Goal: Task Accomplishment & Management: Use online tool/utility

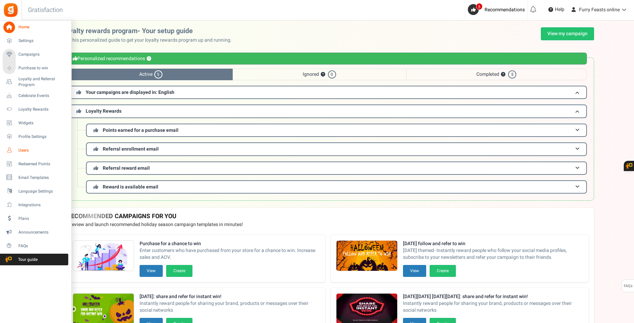
click at [16, 147] on link "Users" at bounding box center [35, 150] width 65 height 12
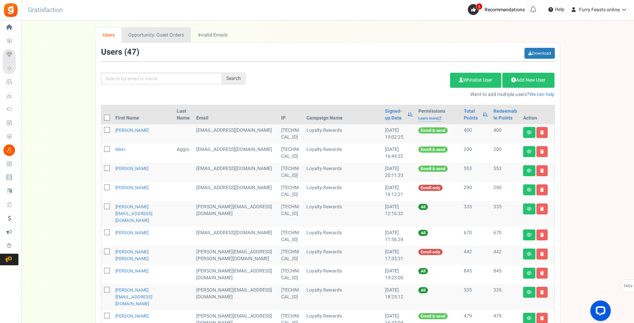
click at [180, 36] on link "Opportunity: Guest Orders" at bounding box center [155, 34] width 69 height 15
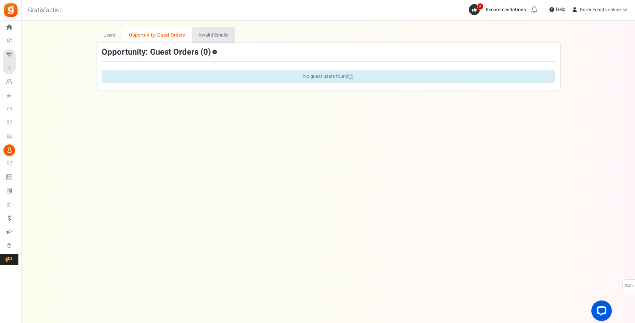
click at [202, 34] on link "Invalid Emails" at bounding box center [213, 34] width 43 height 15
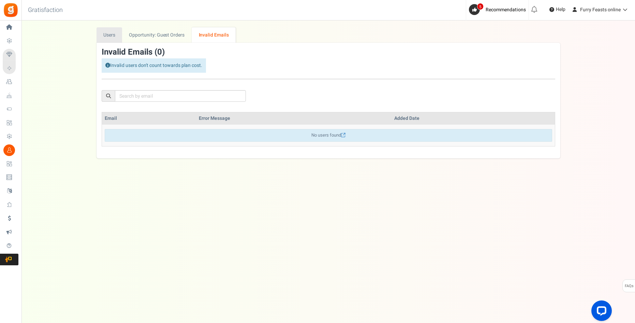
click at [111, 37] on link "Users" at bounding box center [110, 34] width 26 height 15
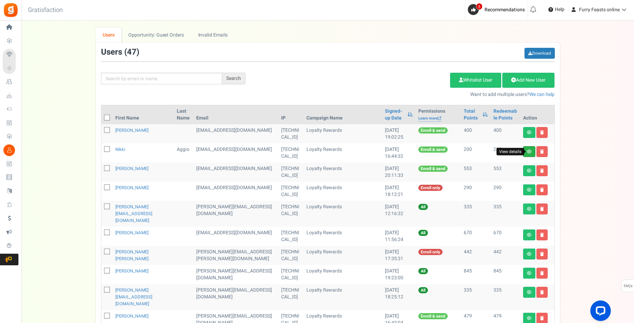
click at [529, 152] on icon at bounding box center [529, 151] width 5 height 4
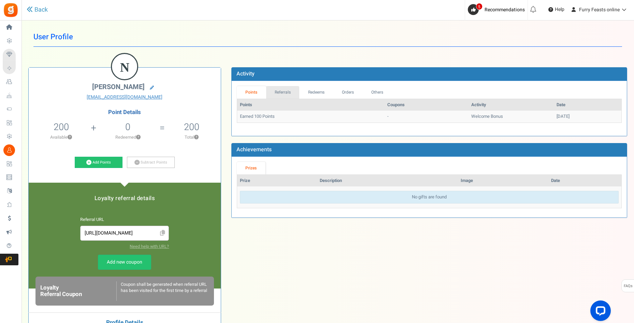
click at [280, 93] on link "Referrals" at bounding box center [282, 92] width 33 height 13
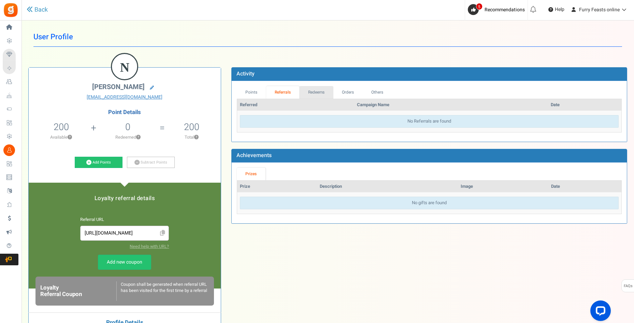
click at [320, 96] on link "Redeems" at bounding box center [316, 92] width 34 height 13
click at [351, 93] on link "Orders" at bounding box center [347, 92] width 29 height 13
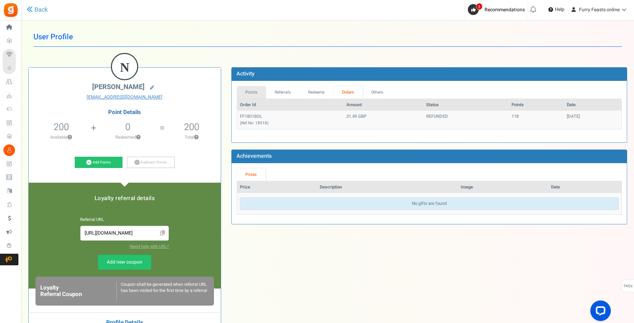
click at [258, 92] on link "Points" at bounding box center [251, 92] width 29 height 13
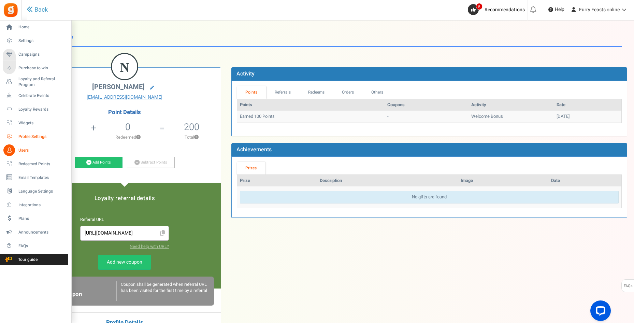
click at [31, 136] on span "Profile Settings" at bounding box center [42, 137] width 48 height 6
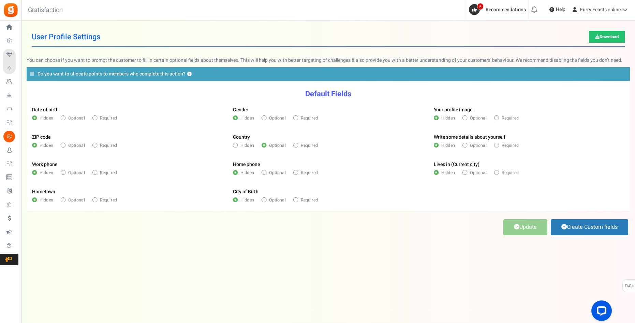
click at [96, 145] on icon at bounding box center [94, 144] width 1 height 1
click at [96, 145] on input "Required" at bounding box center [94, 146] width 4 height 4
radio input "true"
click at [519, 229] on link "Update" at bounding box center [525, 227] width 44 height 16
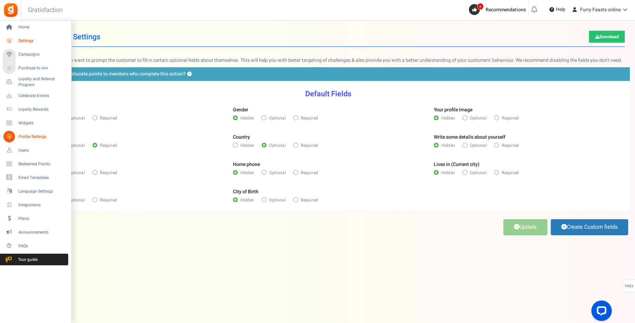
click at [26, 40] on span "Settings" at bounding box center [42, 41] width 48 height 6
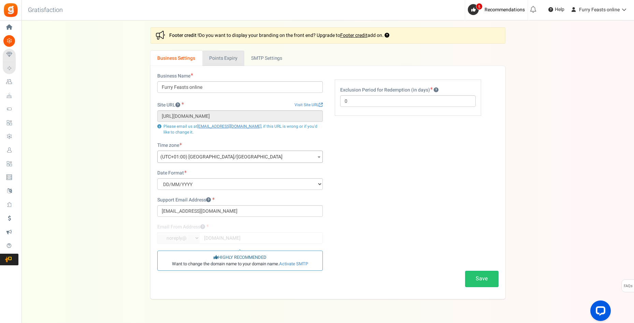
click at [228, 57] on link "Points Expiry" at bounding box center [223, 57] width 42 height 15
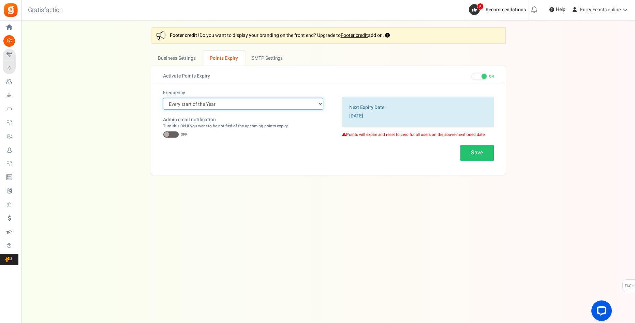
click at [318, 102] on select "Every start of the Year Every start of the Month Exact Date (one Time)" at bounding box center [243, 104] width 160 height 12
click at [477, 78] on span at bounding box center [479, 76] width 16 height 7
click at [471, 78] on input "ON OFF" at bounding box center [471, 76] width 0 height 4
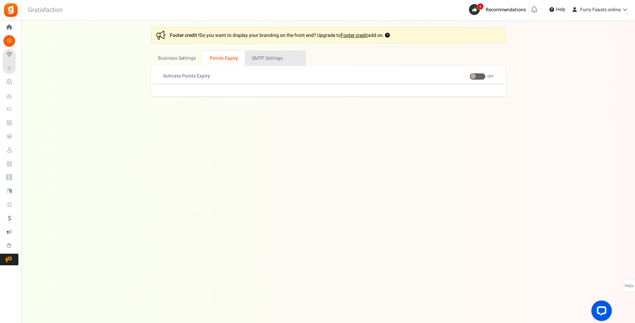
click at [266, 58] on link "Active SMTP Settings" at bounding box center [275, 57] width 61 height 15
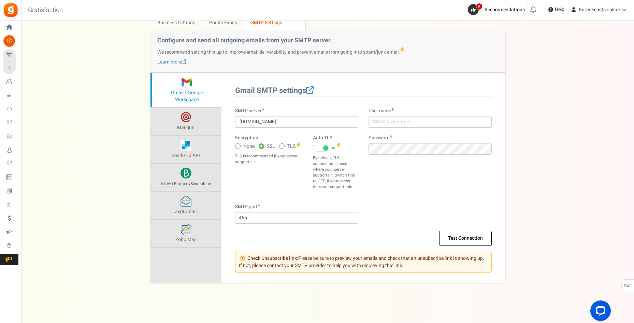
scroll to position [37, 0]
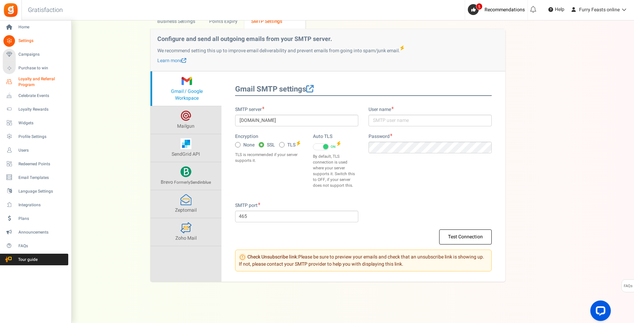
click at [28, 79] on span "Loyalty and Referral Program" at bounding box center [43, 82] width 50 height 12
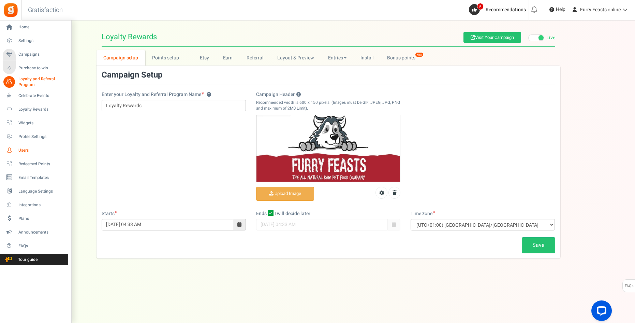
click at [13, 149] on icon at bounding box center [9, 150] width 12 height 12
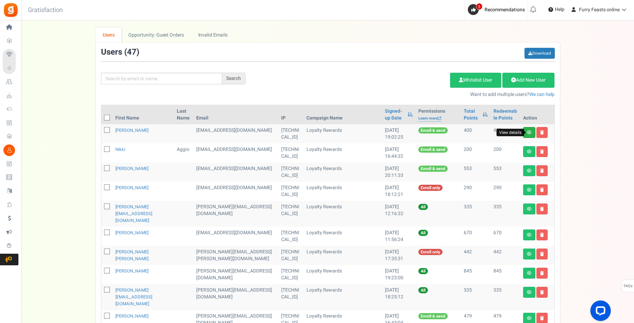
click at [529, 133] on icon at bounding box center [529, 132] width 5 height 4
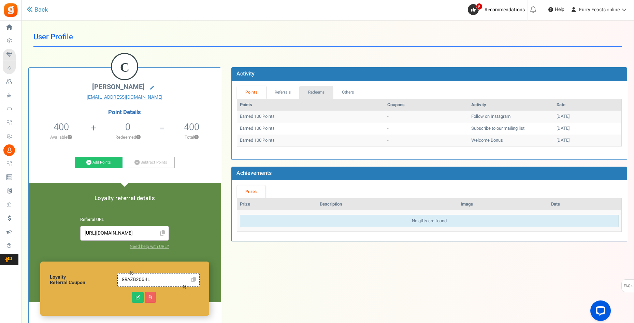
click at [312, 92] on link "Redeems" at bounding box center [316, 92] width 34 height 13
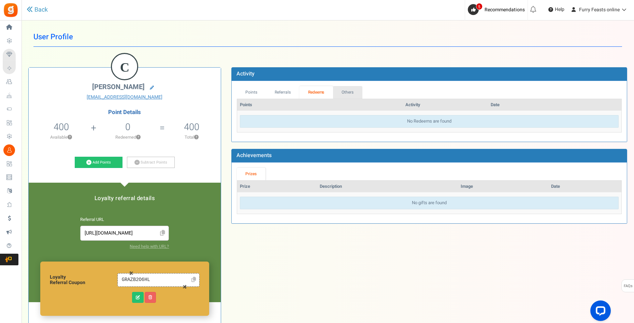
click at [346, 95] on link "Others" at bounding box center [347, 92] width 29 height 13
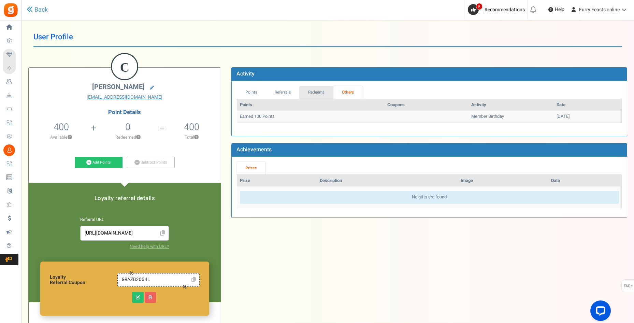
drag, startPoint x: 316, startPoint y: 92, endPoint x: 300, endPoint y: 92, distance: 15.7
click at [315, 92] on link "Redeems" at bounding box center [316, 92] width 34 height 13
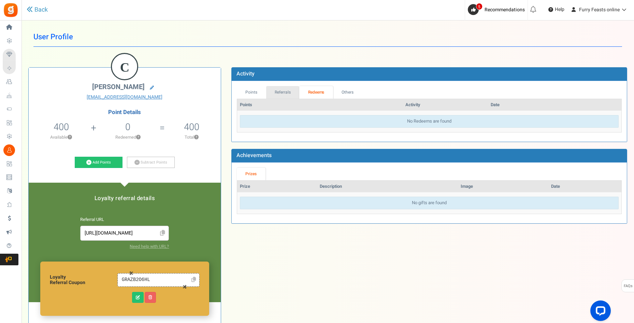
click at [288, 91] on link "Referrals" at bounding box center [282, 92] width 33 height 13
click at [254, 93] on link "Points" at bounding box center [251, 92] width 29 height 13
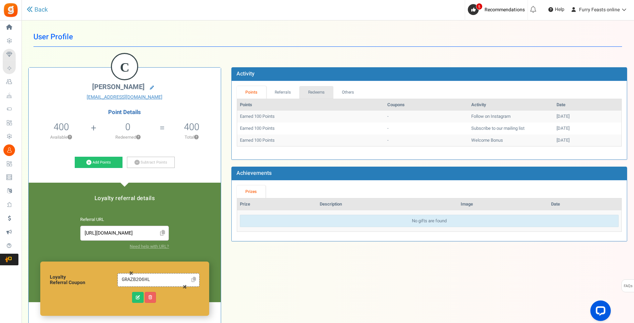
click at [309, 92] on link "Redeems" at bounding box center [316, 92] width 34 height 13
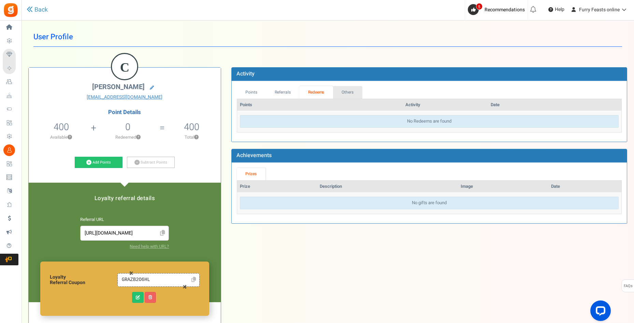
click at [349, 91] on link "Others" at bounding box center [347, 92] width 29 height 13
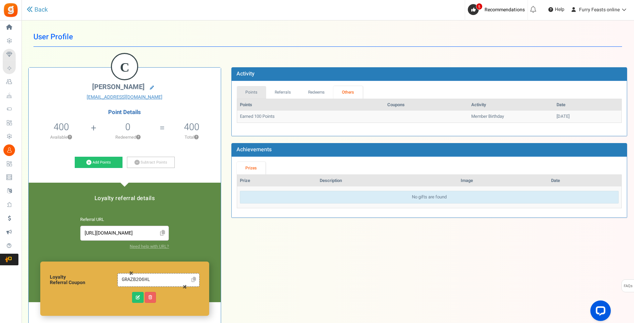
click at [247, 92] on link "Points" at bounding box center [251, 92] width 29 height 13
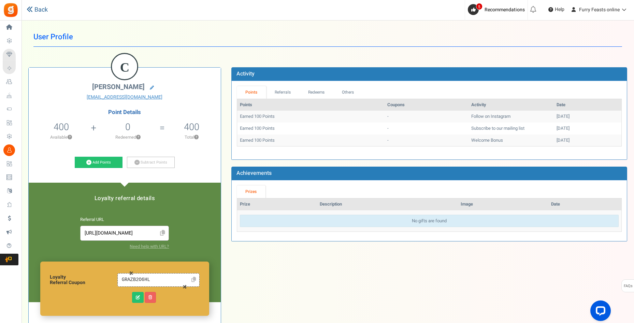
click at [35, 9] on link "Back" at bounding box center [37, 9] width 21 height 9
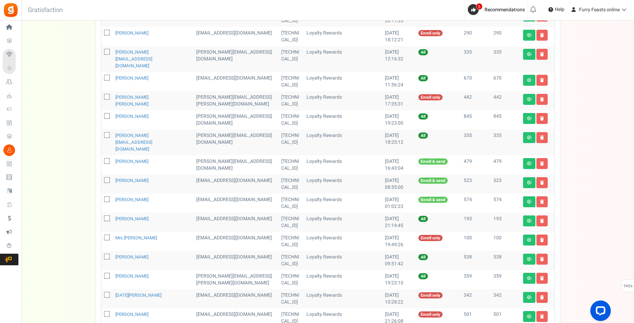
scroll to position [171, 0]
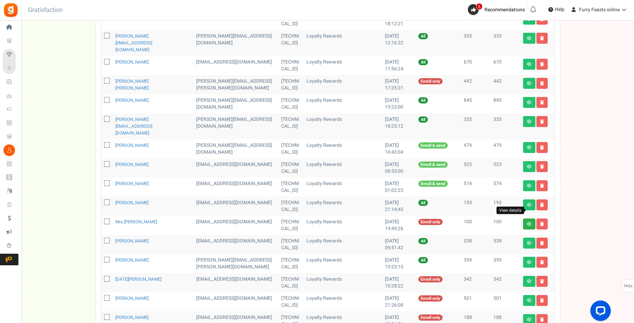
click at [531, 222] on icon at bounding box center [529, 224] width 5 height 4
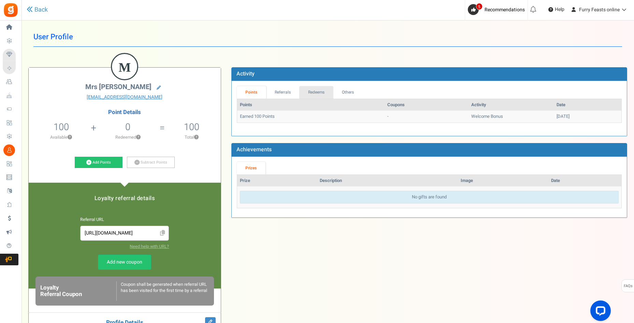
click at [310, 90] on link "Redeems" at bounding box center [316, 92] width 34 height 13
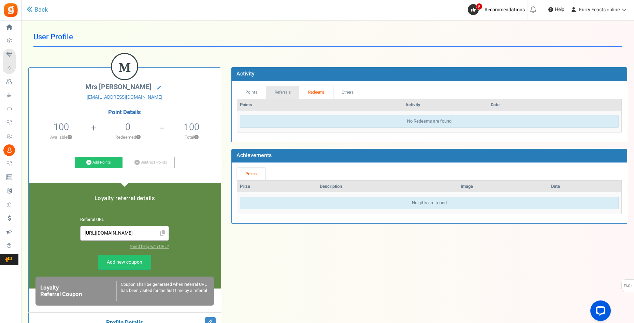
click at [283, 89] on link "Referrals" at bounding box center [282, 92] width 33 height 13
click at [348, 93] on link "Others" at bounding box center [347, 92] width 29 height 13
click at [254, 93] on link "Points" at bounding box center [251, 92] width 29 height 13
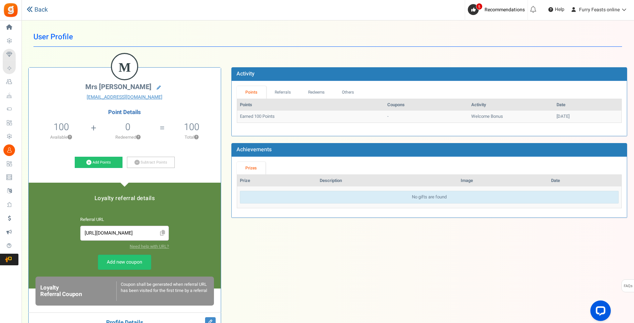
click at [35, 9] on link "Back" at bounding box center [37, 9] width 21 height 9
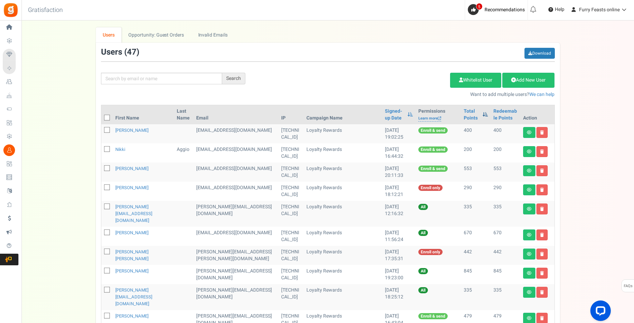
click at [482, 114] on span at bounding box center [484, 114] width 5 height 5
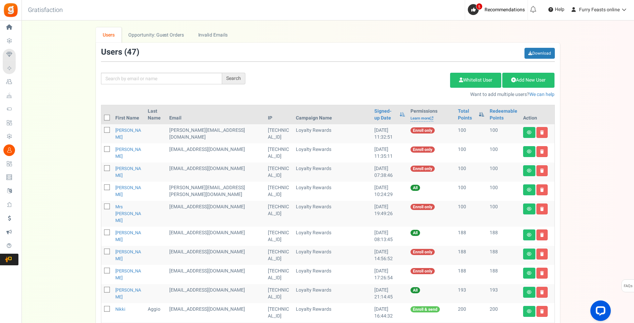
click at [479, 115] on span at bounding box center [481, 114] width 5 height 5
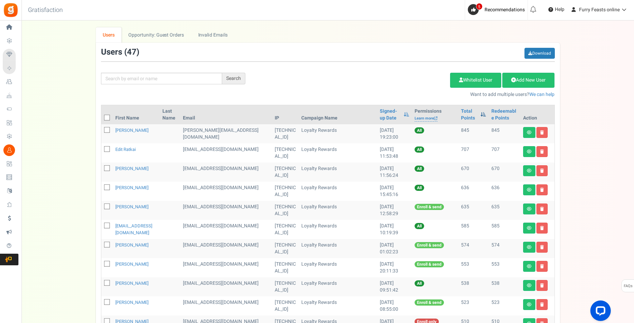
click at [480, 115] on span at bounding box center [482, 114] width 5 height 5
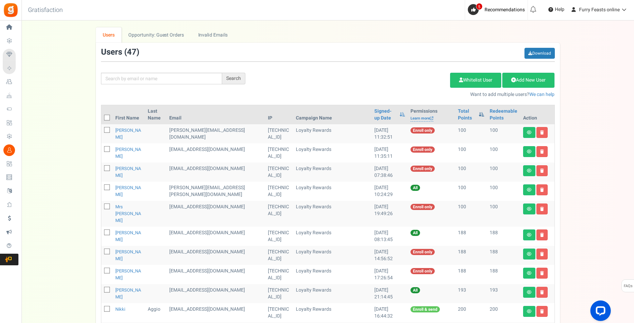
drag, startPoint x: 481, startPoint y: 113, endPoint x: 475, endPoint y: 117, distance: 7.0
click at [478, 115] on th "Total Points" at bounding box center [471, 114] width 32 height 19
click at [479, 116] on span at bounding box center [481, 114] width 5 height 5
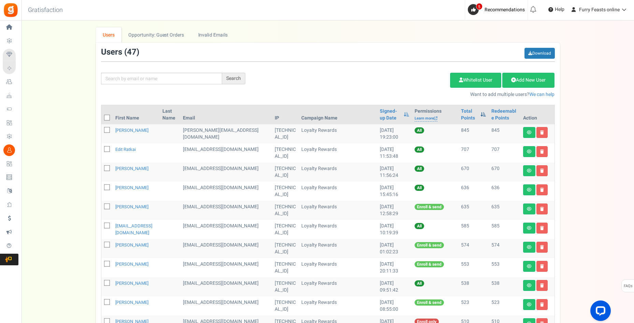
click at [480, 116] on span at bounding box center [482, 114] width 5 height 5
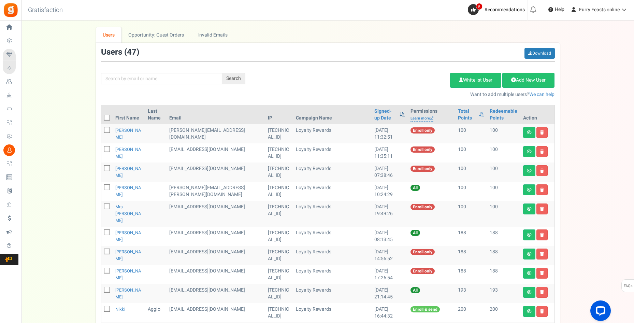
click at [399, 114] on span at bounding box center [401, 114] width 5 height 5
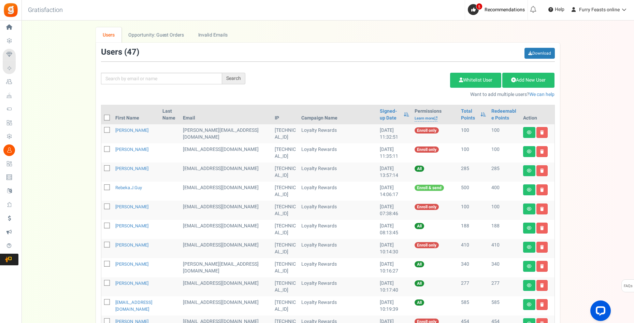
click at [392, 114] on th "Signed-up Date" at bounding box center [394, 114] width 35 height 19
click at [404, 115] on span at bounding box center [406, 114] width 5 height 5
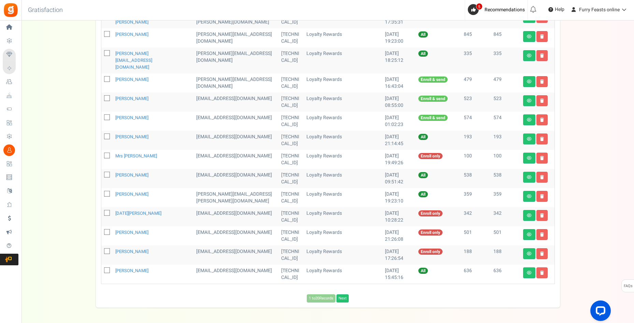
scroll to position [249, 0]
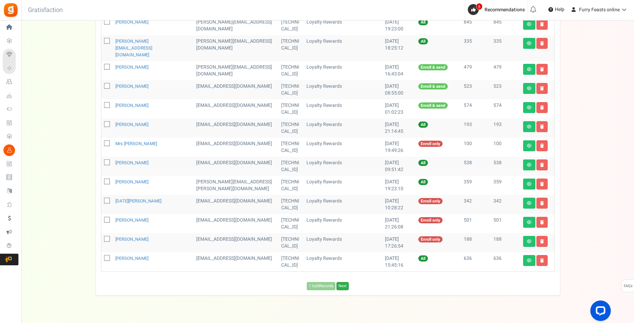
click at [346, 282] on link "Next" at bounding box center [342, 286] width 12 height 8
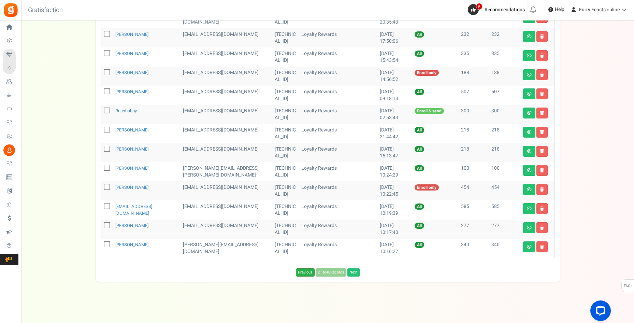
click at [306, 270] on link "Previous" at bounding box center [305, 272] width 19 height 8
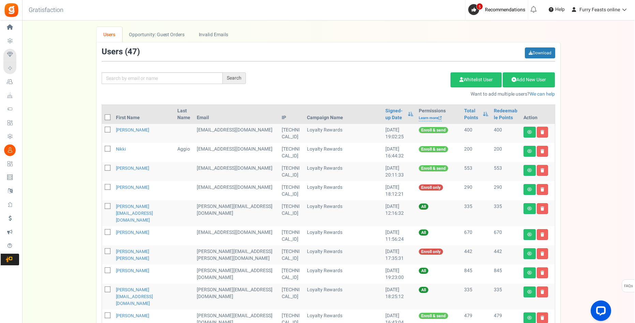
scroll to position [0, 0]
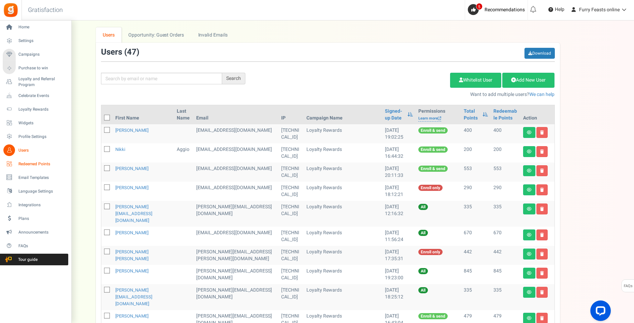
click at [36, 164] on span "Redeemed Points" at bounding box center [42, 164] width 48 height 6
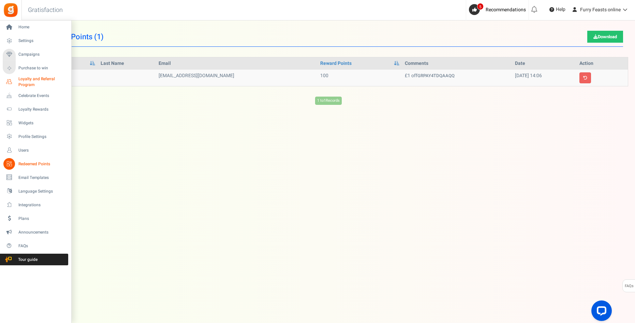
click at [32, 81] on span "Loyalty and Referral Program" at bounding box center [43, 82] width 50 height 12
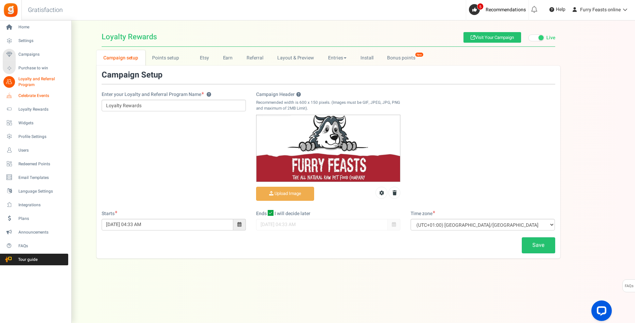
click at [38, 93] on span "Celebrate Events" at bounding box center [42, 96] width 48 height 6
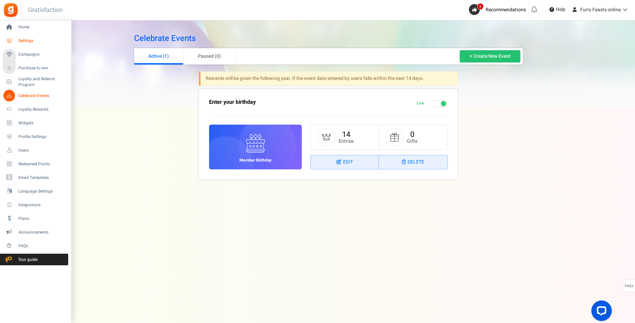
click at [24, 41] on span "Settings" at bounding box center [42, 41] width 48 height 6
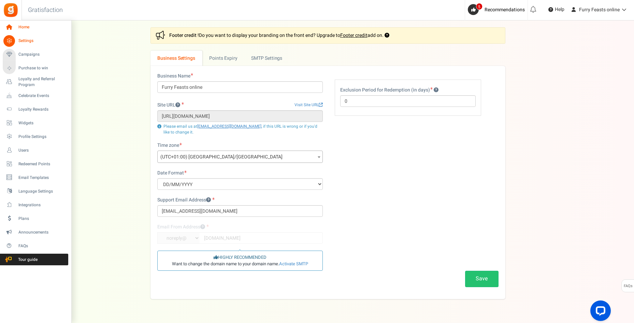
click at [25, 28] on span "Home" at bounding box center [42, 27] width 48 height 6
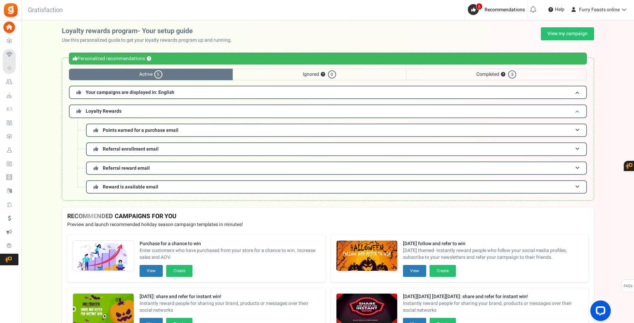
click at [112, 110] on span "Loyalty Rewards" at bounding box center [104, 110] width 36 height 7
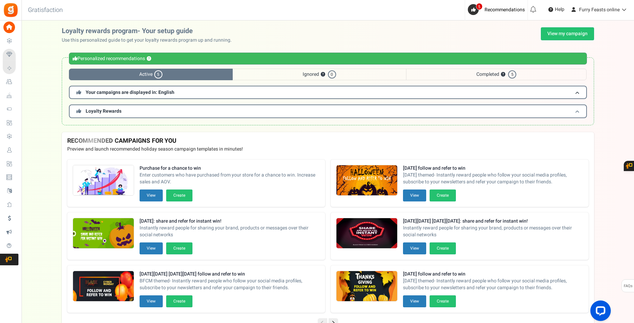
click at [112, 110] on span "Loyalty Rewards" at bounding box center [104, 110] width 36 height 7
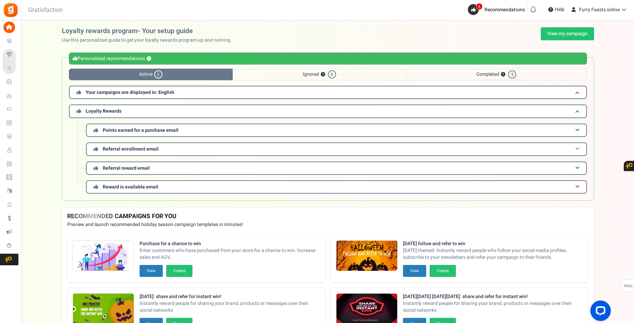
click at [579, 150] on span at bounding box center [577, 148] width 4 height 5
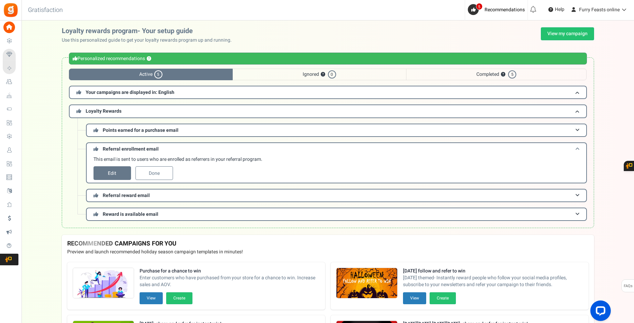
click at [579, 150] on span at bounding box center [577, 148] width 4 height 5
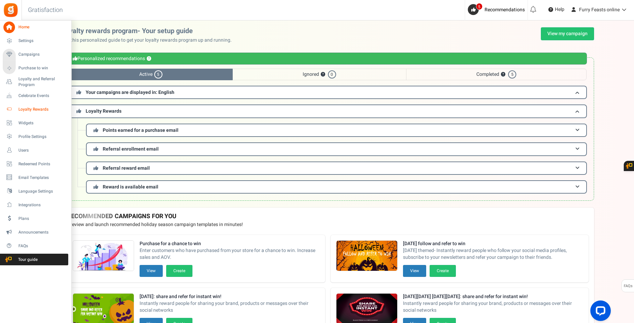
click at [24, 111] on span "Loyalty Rewards" at bounding box center [42, 109] width 48 height 6
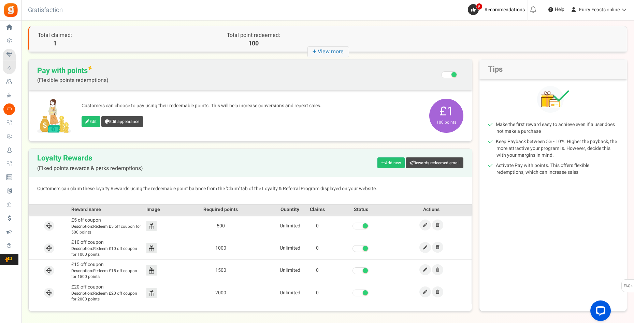
scroll to position [59, 0]
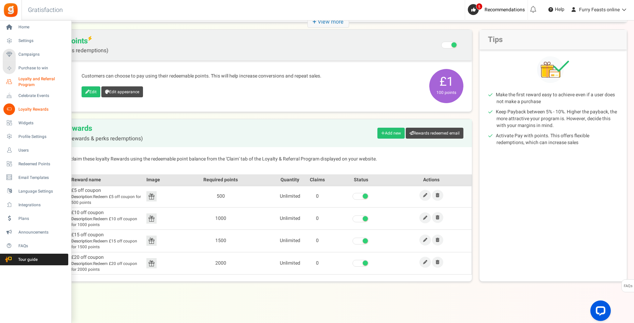
click at [20, 85] on span "Loyalty and Referral Program" at bounding box center [43, 82] width 50 height 12
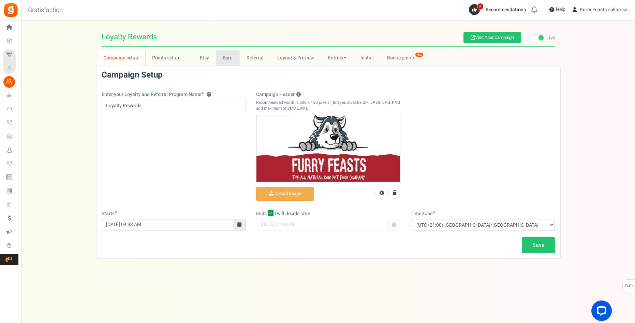
click at [226, 58] on link "Earn" at bounding box center [228, 57] width 24 height 15
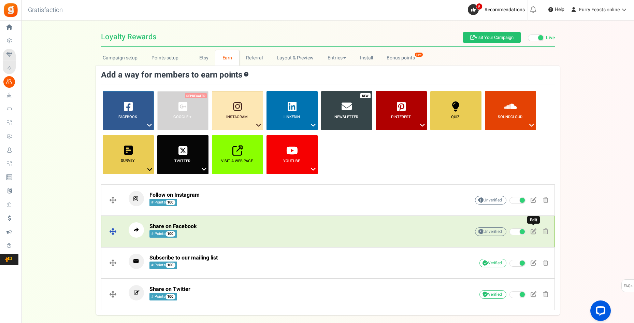
click at [534, 231] on span at bounding box center [533, 231] width 6 height 6
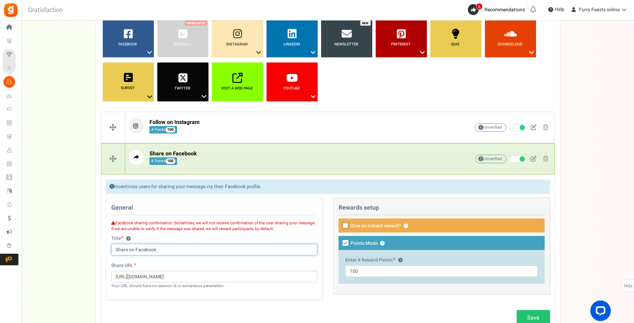
scroll to position [73, 0]
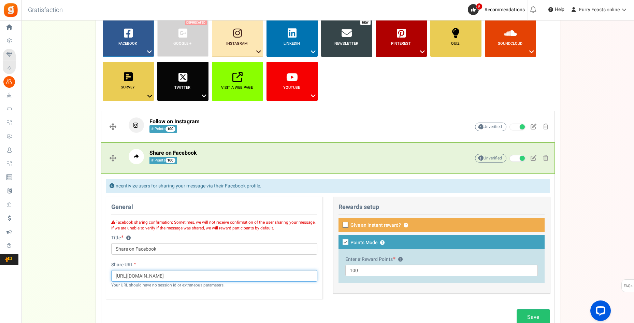
drag, startPoint x: 219, startPoint y: 276, endPoint x: 112, endPoint y: 270, distance: 106.9
click at [112, 270] on div "Share URL [URL][DOMAIN_NAME] Your URL should have no session id or extraneous p…" at bounding box center [214, 274] width 206 height 27
paste input "[DOMAIN_NAME][URL][PERSON_NAME]"
type input "h"
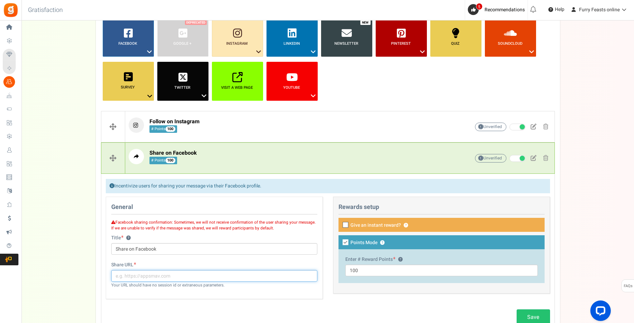
paste input "[URL][DOMAIN_NAME]"
type input "[URL][DOMAIN_NAME]"
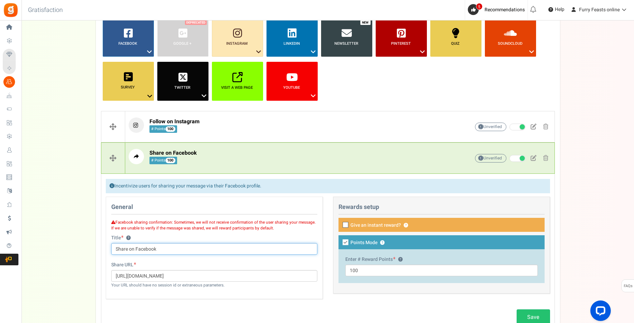
click at [170, 247] on input "Share on Facebook" at bounding box center [214, 249] width 206 height 12
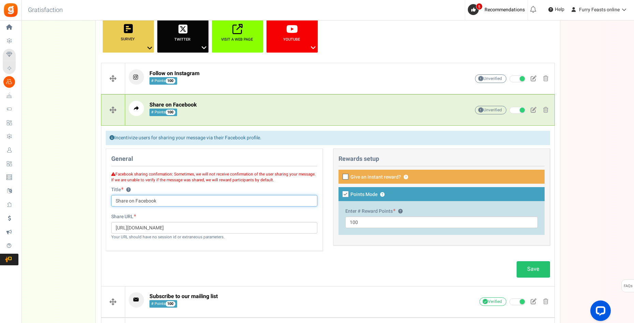
scroll to position [142, 0]
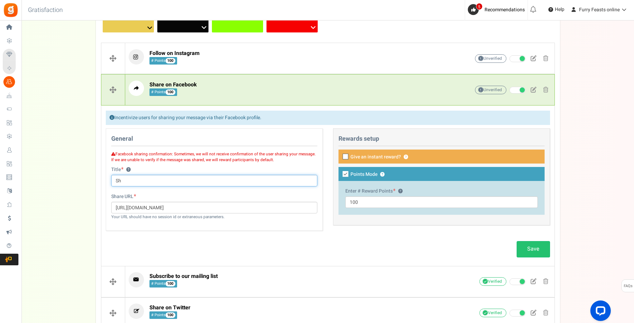
type input "S"
drag, startPoint x: 155, startPoint y: 182, endPoint x: 150, endPoint y: 181, distance: 5.0
click at [150, 181] on input "loyalty points everytime you buy your pups food" at bounding box center [214, 181] width 206 height 12
click at [161, 180] on input "loyalty points everytime you buy your pups food" at bounding box center [214, 181] width 206 height 12
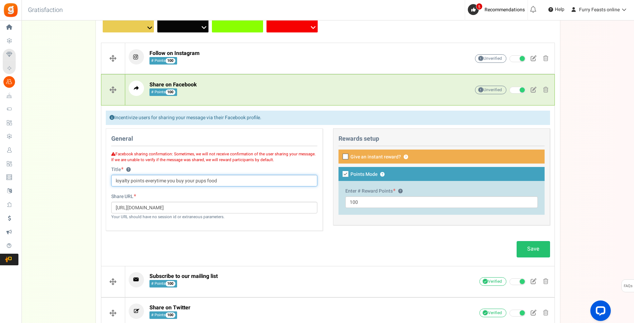
click at [156, 181] on input "loyalty points everytime you buy your pups food" at bounding box center [214, 181] width 206 height 12
click at [194, 177] on input "loyalty points everytime you buy your pups food" at bounding box center [214, 181] width 206 height 12
click at [193, 180] on input "loyalty points everytime you buy your pups food" at bounding box center [214, 181] width 206 height 12
click at [155, 180] on input "loyalty points everytime you buy your pups food" at bounding box center [214, 181] width 206 height 12
type input "loyalty points every time you buy your pups food"
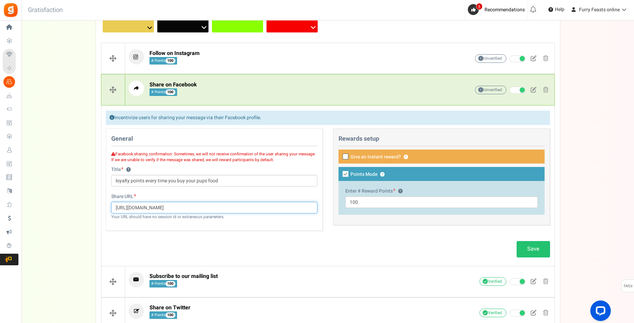
drag, startPoint x: 208, startPoint y: 208, endPoint x: 105, endPoint y: 203, distance: 102.8
click at [106, 203] on div "Share URL [URL][DOMAIN_NAME] Your URL should have no session id or extraneous p…" at bounding box center [214, 210] width 216 height 34
paste input "[DOMAIN_NAME][URL]"
type input "[URL][DOMAIN_NAME]"
click at [237, 254] on div "Save" at bounding box center [328, 248] width 454 height 23
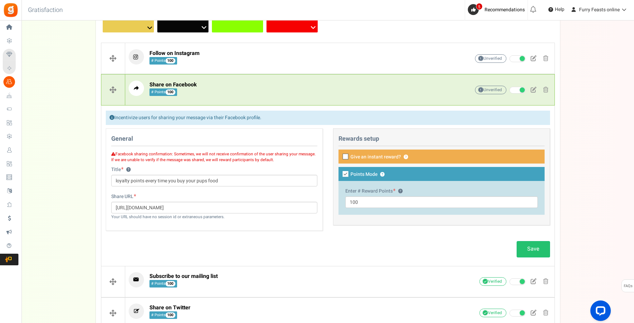
click at [347, 155] on icon at bounding box center [346, 157] width 4 height 4
click at [340, 155] on input "Give an instant reward? ?" at bounding box center [338, 157] width 4 height 4
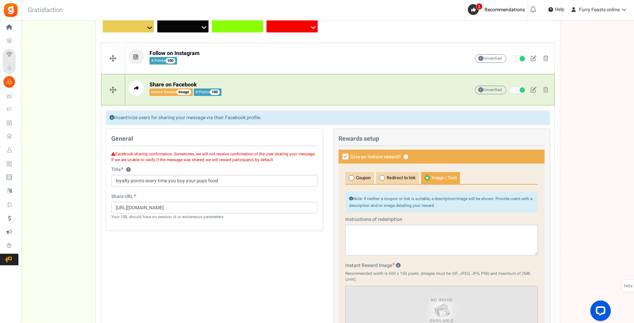
click at [345, 157] on icon at bounding box center [345, 157] width 6 height 6
click at [340, 157] on input "Give an instant reward? ?" at bounding box center [338, 157] width 4 height 4
checkbox input "false"
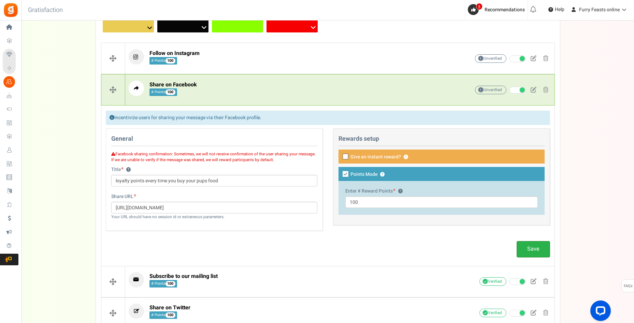
click at [532, 244] on link "Save" at bounding box center [532, 249] width 33 height 16
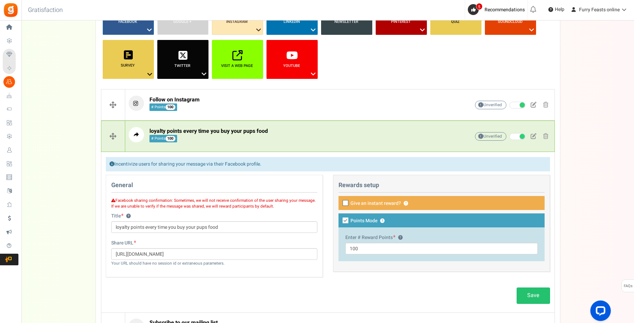
scroll to position [91, 0]
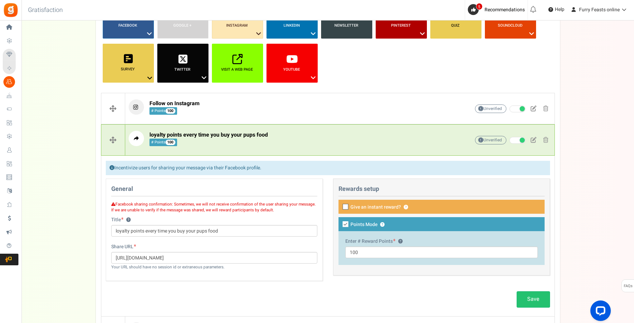
click at [45, 149] on div "Campaign setup Points setup New Etsy Earn Referral Reward reviews WOO LOOX [DOM…" at bounding box center [327, 171] width 612 height 425
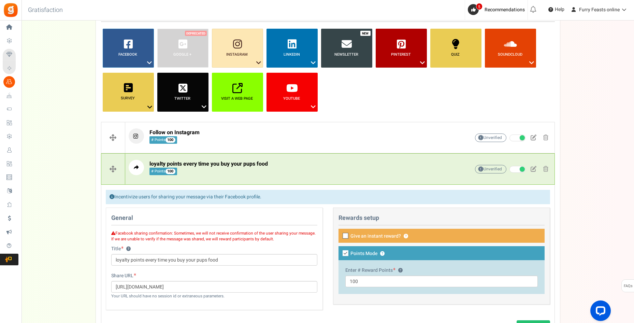
scroll to position [0, 0]
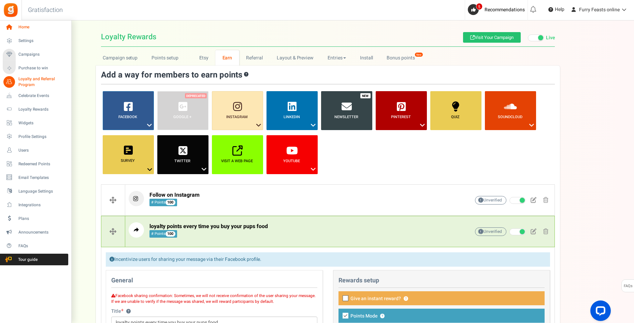
click at [10, 26] on icon at bounding box center [9, 27] width 12 height 12
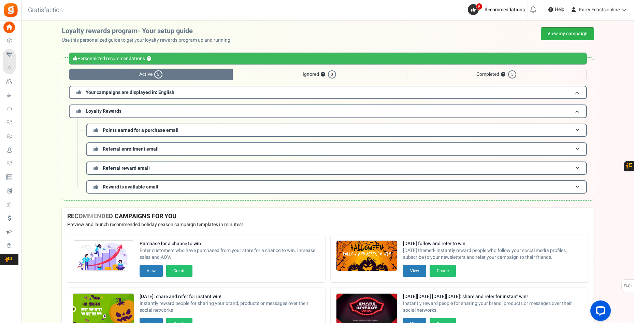
click at [567, 37] on link "View my campaign" at bounding box center [567, 33] width 53 height 13
